Goal: Check status: Check status

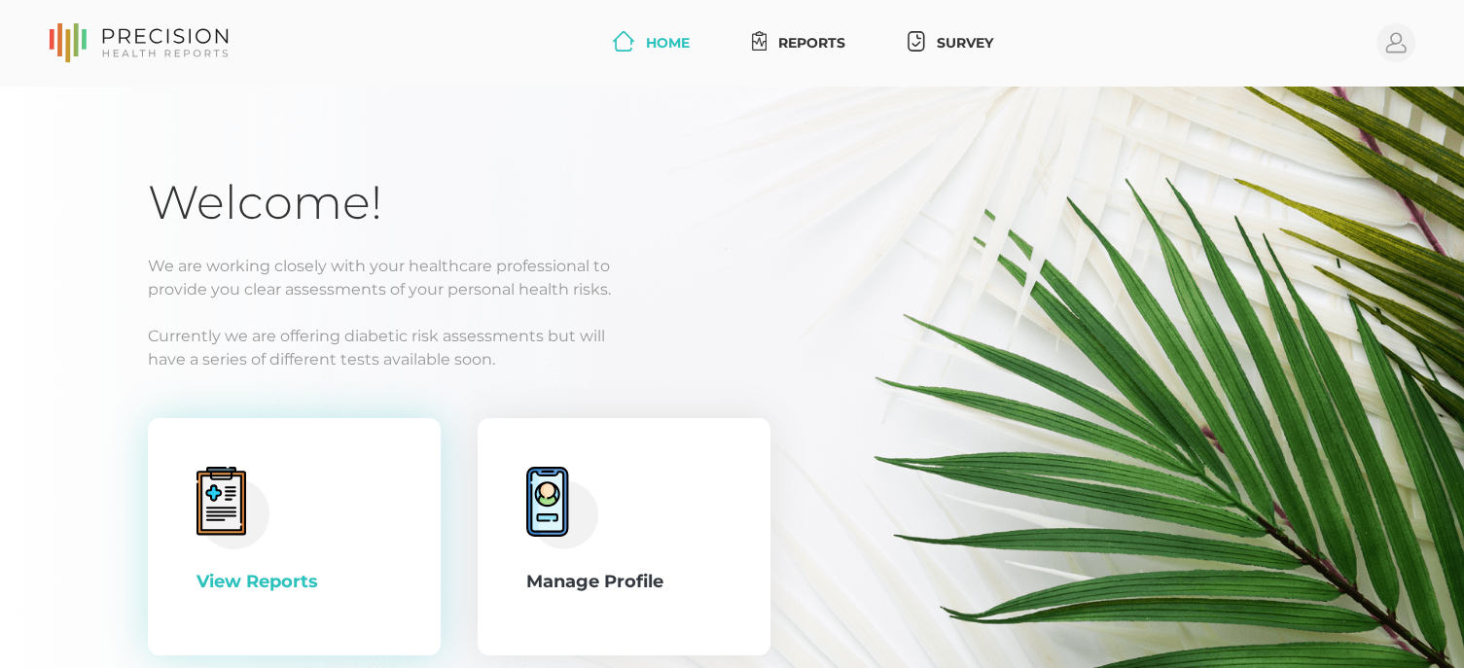
click at [226, 505] on icon at bounding box center [221, 503] width 40 height 54
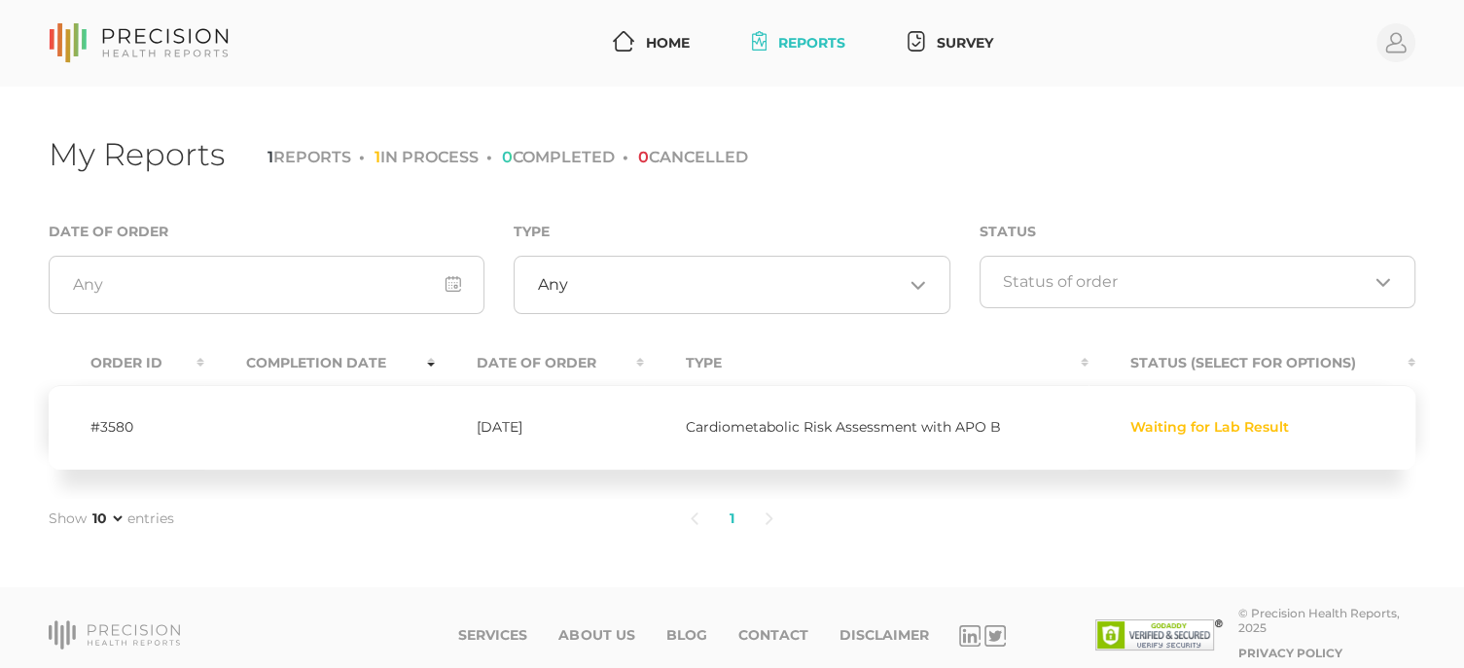
click at [1189, 438] on td "Waiting for Lab Result" at bounding box center [1252, 427] width 327 height 85
click at [857, 440] on td "Cardiometabolic Risk Assessment with APO B" at bounding box center [867, 427] width 446 height 85
click at [859, 423] on span "Cardiometabolic Risk Assessment with APO B" at bounding box center [843, 427] width 315 height 18
click at [506, 420] on td "[DATE]" at bounding box center [539, 427] width 208 height 85
click at [332, 155] on li "1 REPORTS" at bounding box center [310, 157] width 84 height 18
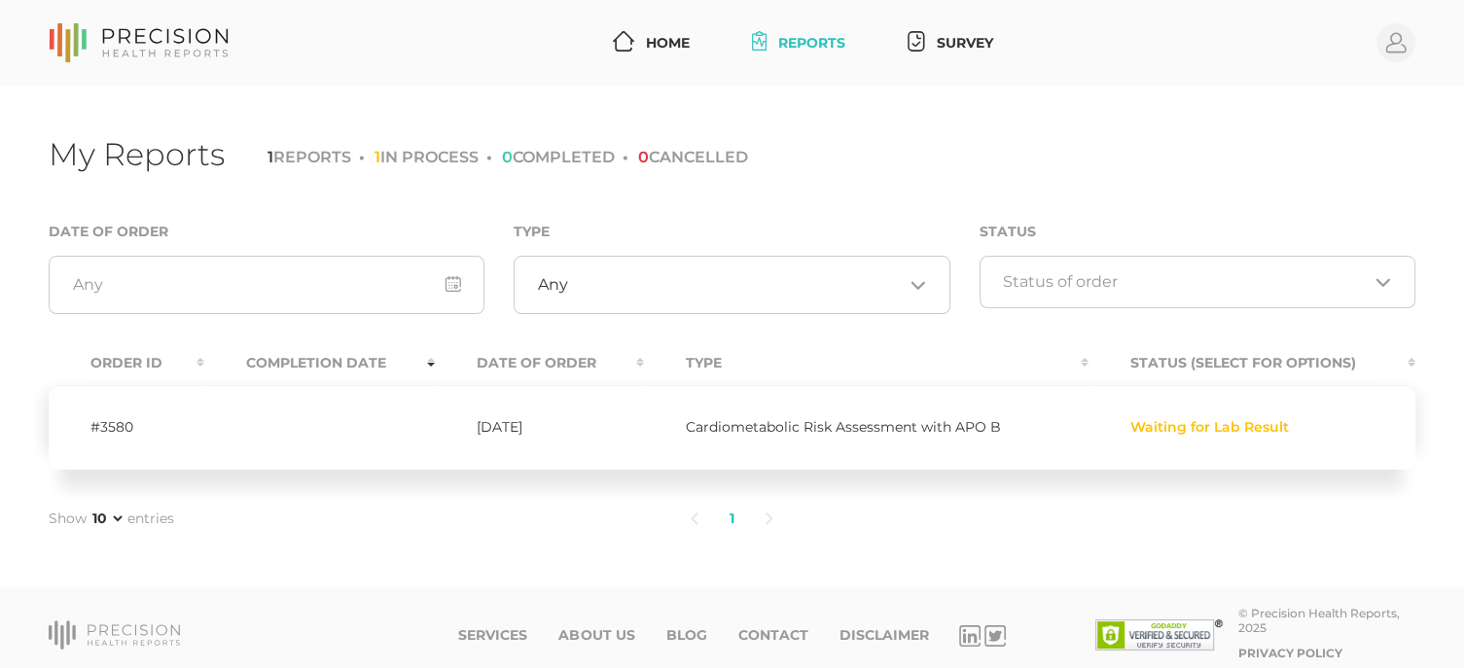
click at [463, 155] on li "1 IN PROCESS" at bounding box center [419, 157] width 120 height 18
click at [111, 418] on td "#3580" at bounding box center [127, 427] width 156 height 85
click at [436, 155] on li "1 IN PROCESS" at bounding box center [419, 157] width 120 height 18
click at [319, 154] on li "1 REPORTS" at bounding box center [310, 157] width 84 height 18
click at [1035, 287] on input "Search for option" at bounding box center [1185, 281] width 365 height 19
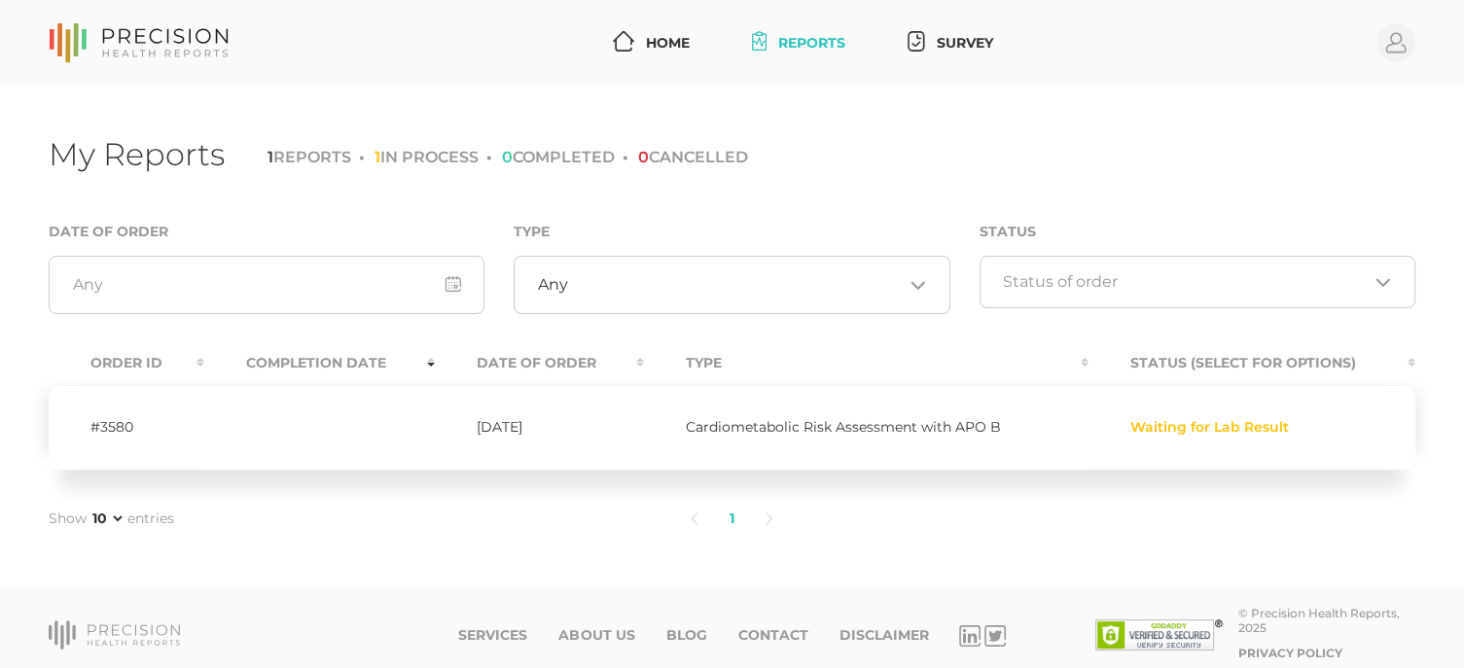
click at [810, 213] on div "My Reports 1 REPORTS 1 IN PROCESS 0 COMPLETED 0 CANCELLED Date of Order Type An…" at bounding box center [732, 338] width 1464 height 502
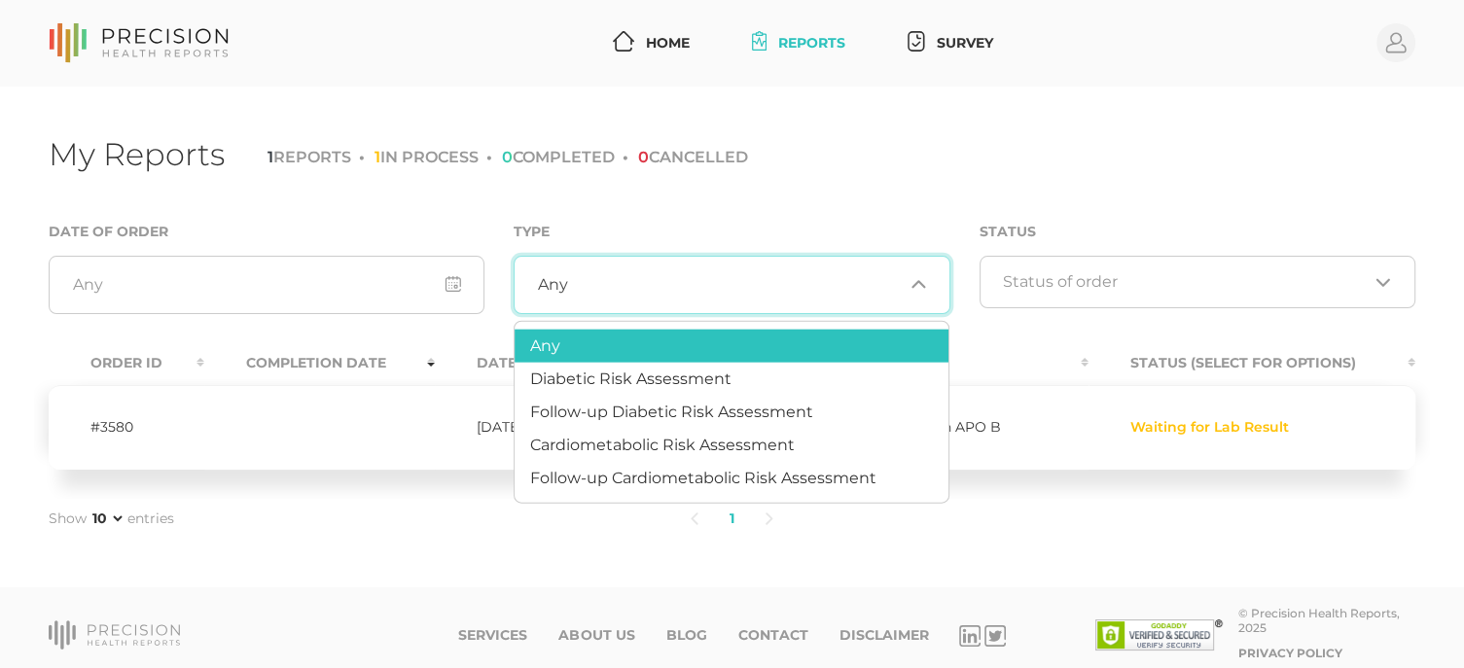
click at [701, 275] on input "Search for option" at bounding box center [735, 284] width 335 height 19
click at [672, 225] on div "Type Any Loading..." at bounding box center [732, 267] width 436 height 94
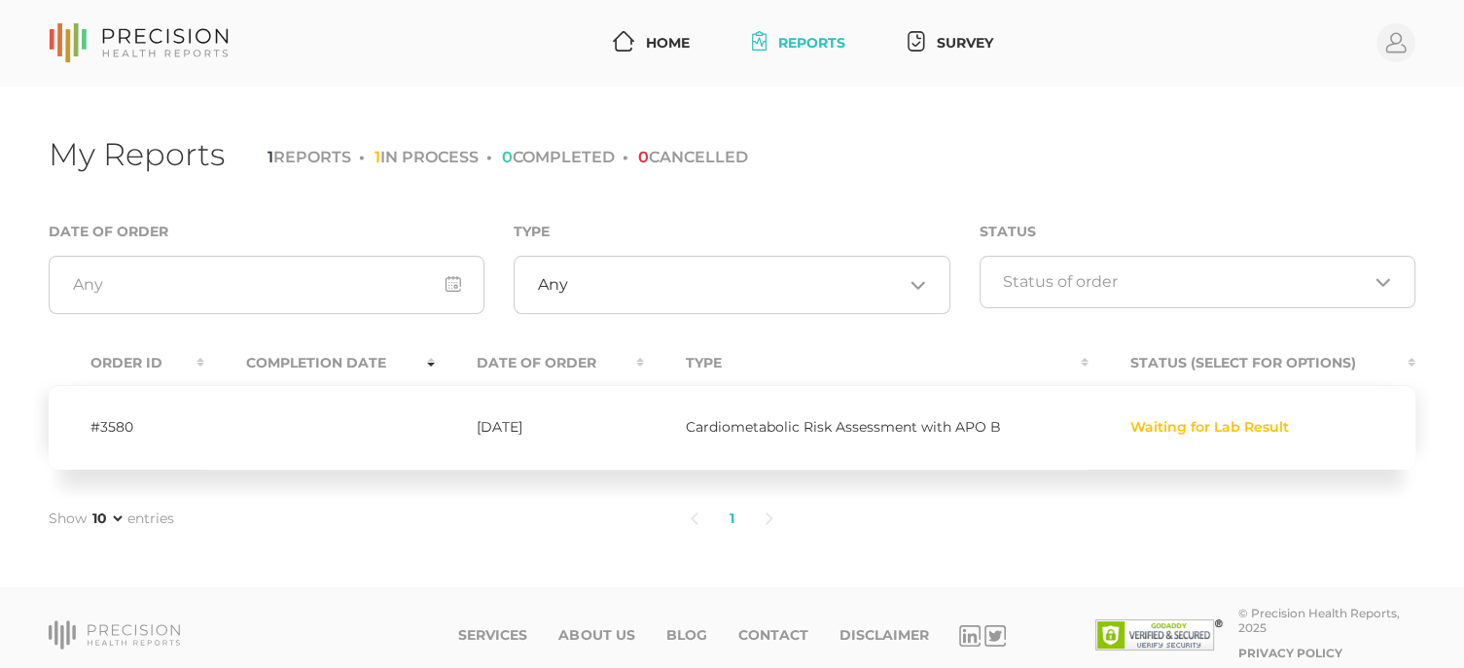
click at [351, 165] on li "1 REPORTS" at bounding box center [310, 157] width 84 height 18
click at [266, 158] on ul "1 REPORTS 1 IN PROCESS 0 COMPLETED 0 CANCELLED" at bounding box center [504, 157] width 488 height 23
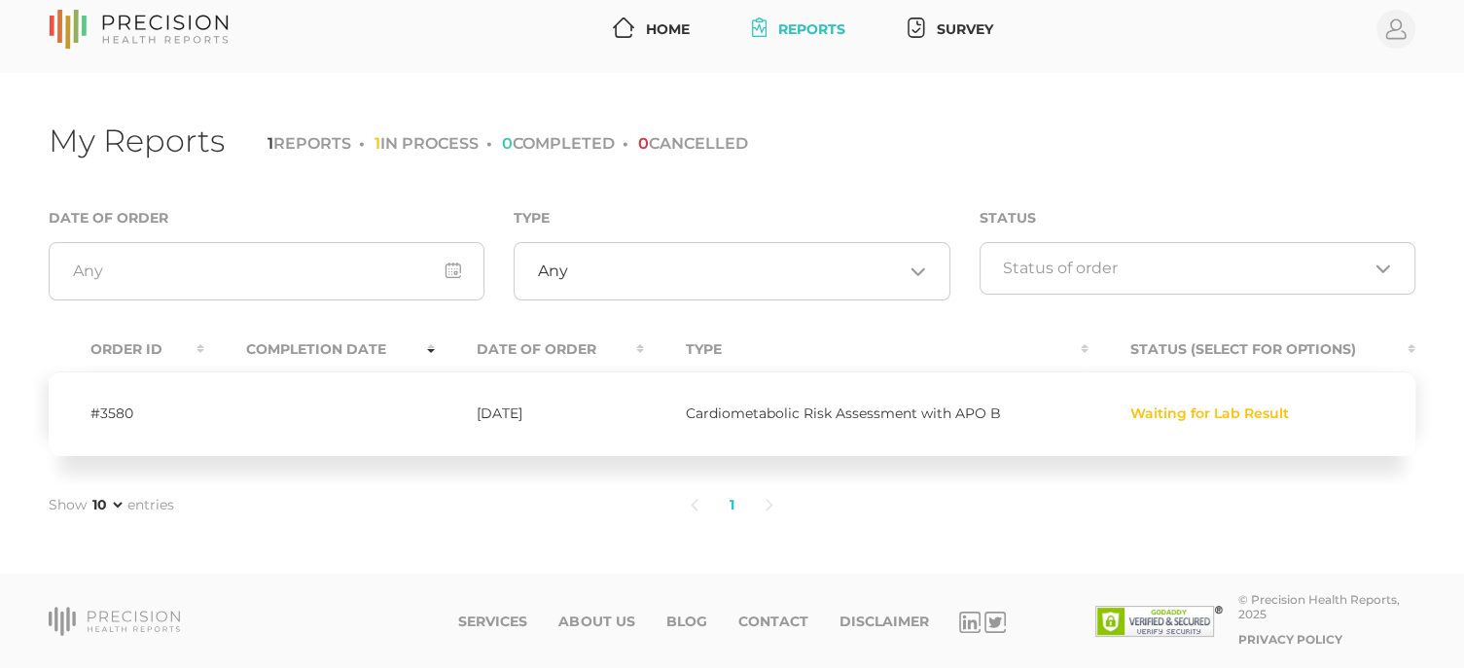
click at [1176, 415] on span "Waiting for Lab Result" at bounding box center [1210, 415] width 159 height 16
click at [733, 506] on li "1" at bounding box center [732, 506] width 36 height 41
click at [660, 36] on link "Home" at bounding box center [651, 31] width 92 height 36
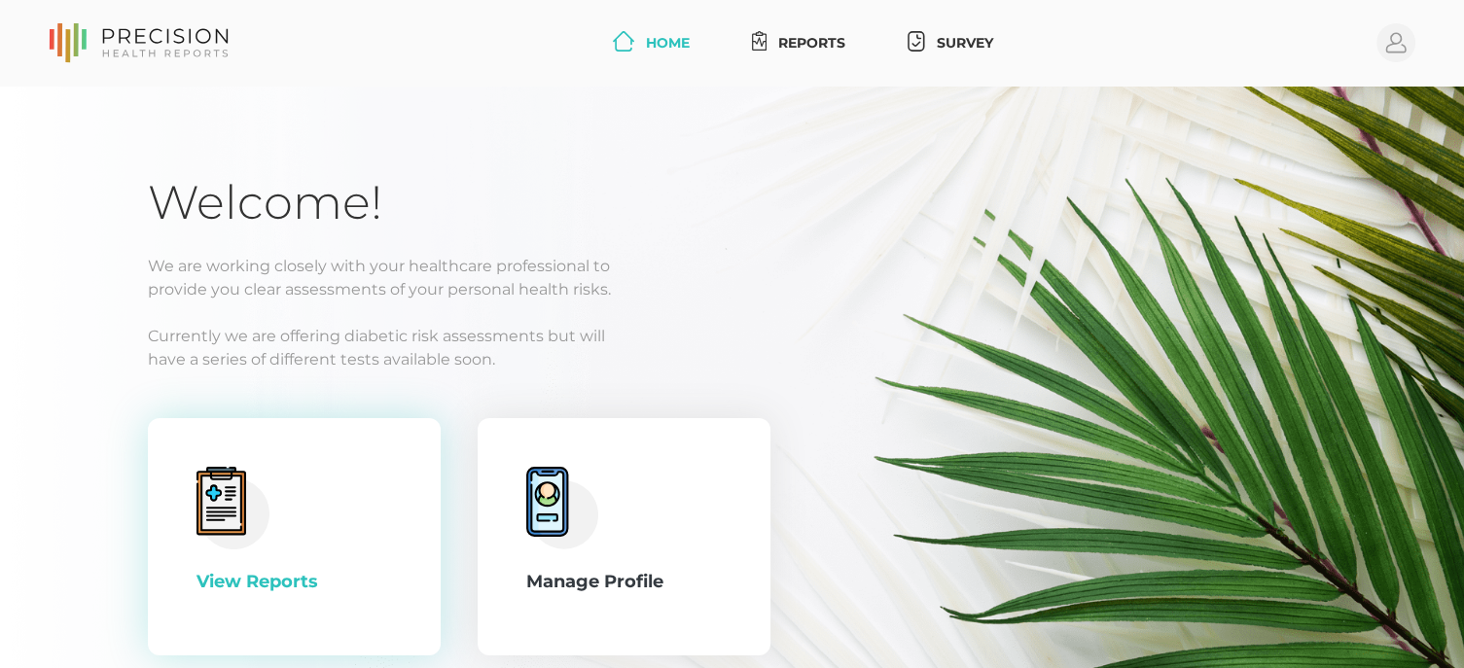
click at [242, 496] on icon at bounding box center [243, 503] width 4 height 62
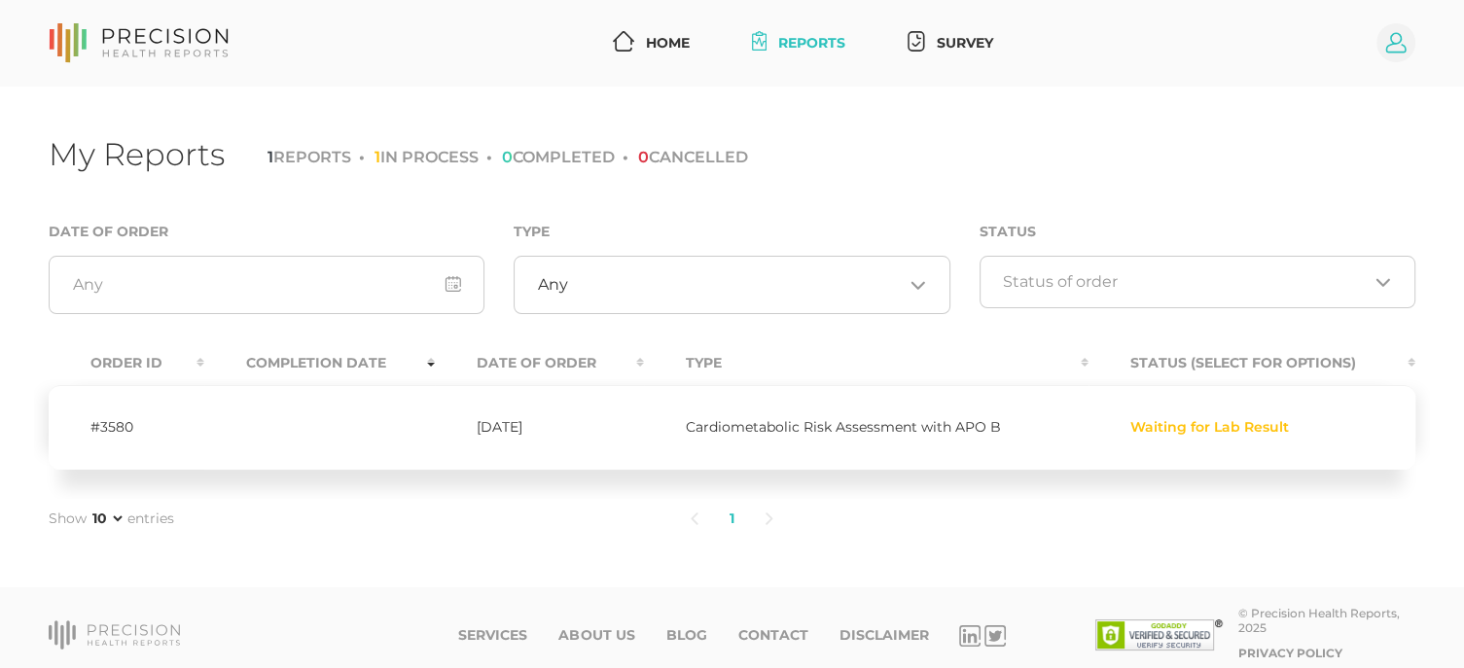
click at [1389, 43] on circle at bounding box center [1396, 42] width 39 height 39
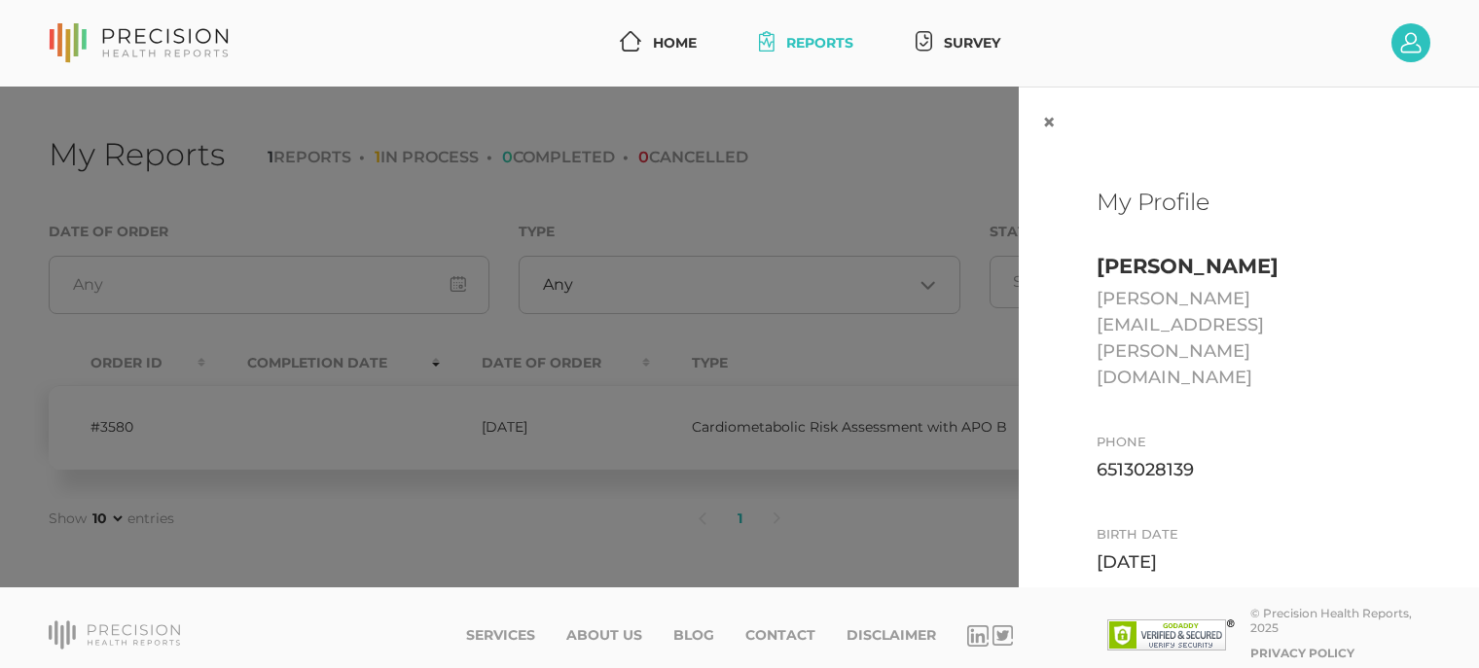
click at [856, 392] on div "× My Profile John Altman john.altman@woodburymn.gov Phone 6513028139 Birth date…" at bounding box center [739, 338] width 1479 height 502
